Goal: Find specific page/section: Find specific page/section

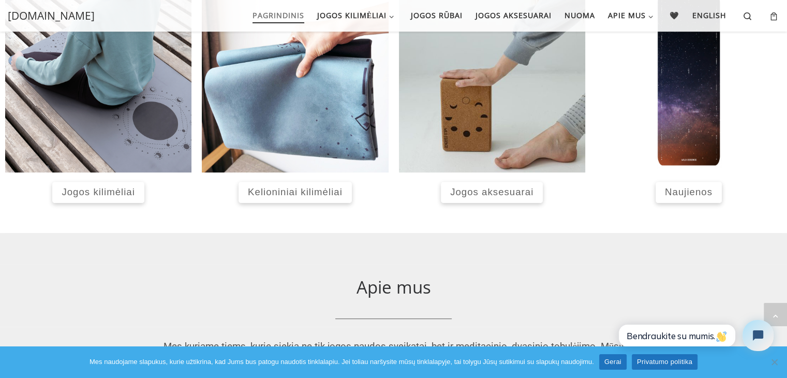
scroll to position [439, 0]
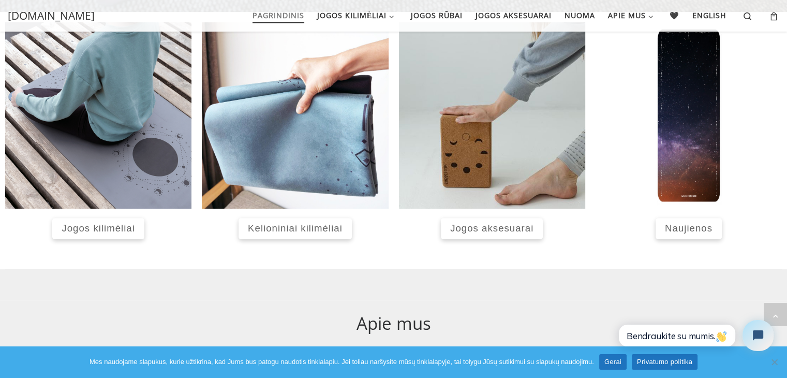
click at [300, 229] on span "Kelioniniai kilimėliai" at bounding box center [295, 228] width 95 height 11
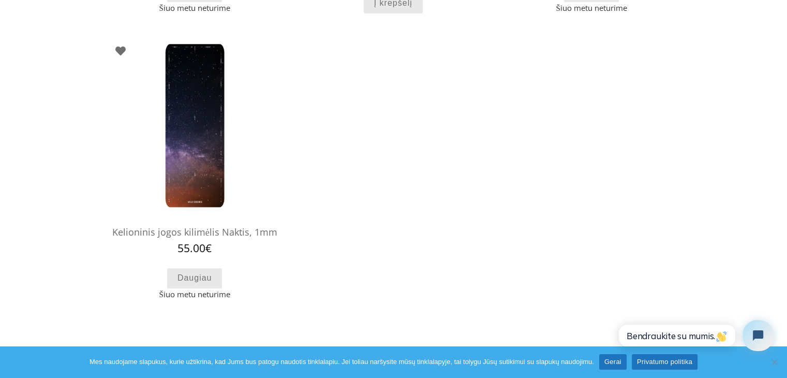
scroll to position [375, 0]
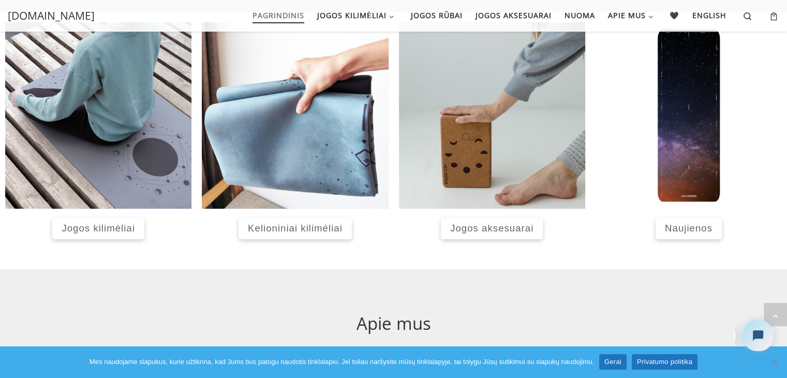
click at [94, 228] on span "Jogos kilimėliai" at bounding box center [98, 228] width 73 height 11
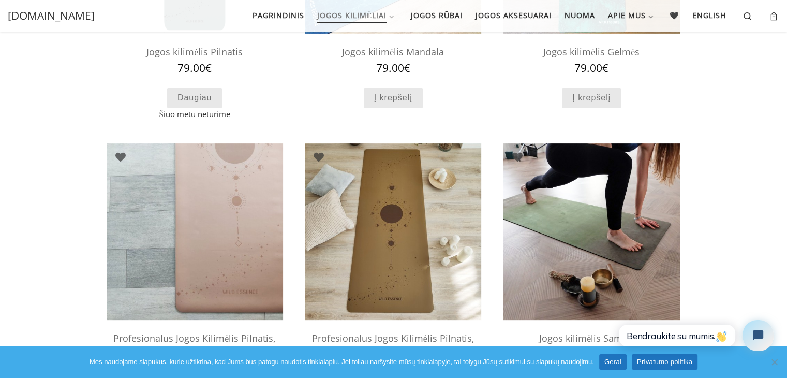
scroll to position [257, 0]
